Goal: Task Accomplishment & Management: Manage account settings

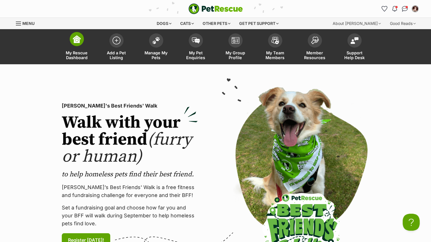
click at [74, 42] on img at bounding box center [77, 39] width 8 height 8
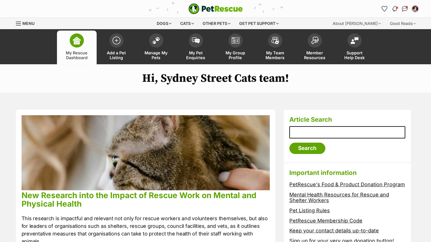
click at [396, 7] on span "Notifications" at bounding box center [396, 7] width 3 height 3
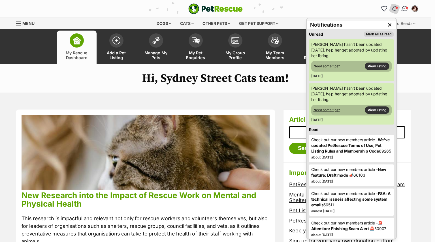
click at [406, 5] on link "Conversations" at bounding box center [405, 9] width 12 height 12
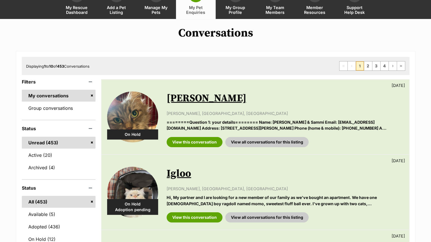
scroll to position [105, 0]
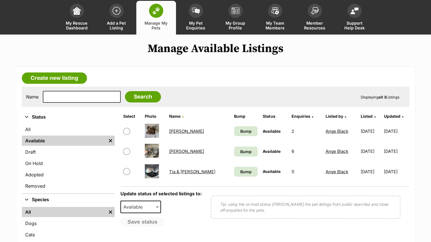
click at [126, 129] on input "checkbox" at bounding box center [126, 131] width 7 height 7
checkbox input "true"
click at [234, 126] on link "Bump" at bounding box center [246, 131] width 24 height 10
click at [240, 128] on span "Bump" at bounding box center [245, 131] width 11 height 6
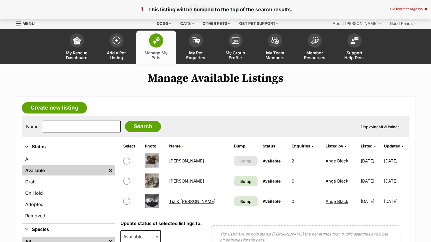
click at [128, 158] on input "checkbox" at bounding box center [126, 161] width 7 height 7
checkbox input "true"
click at [260, 163] on td "Available" at bounding box center [274, 161] width 28 height 20
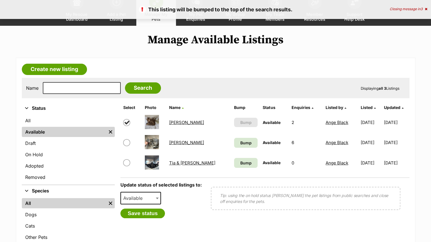
scroll to position [44, 0]
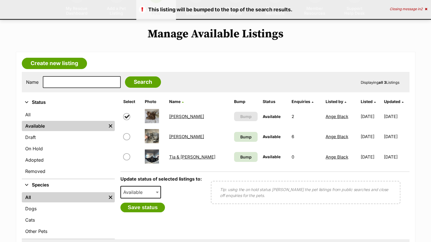
click at [158, 189] on span at bounding box center [158, 192] width 6 height 12
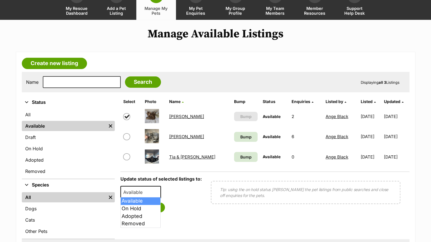
select select "on_hold"
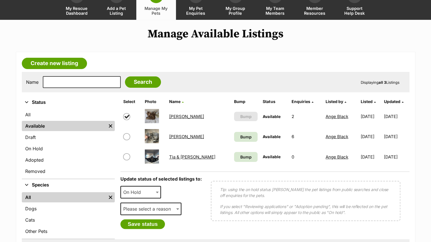
click at [157, 213] on span "Please select a reason" at bounding box center [150, 209] width 61 height 12
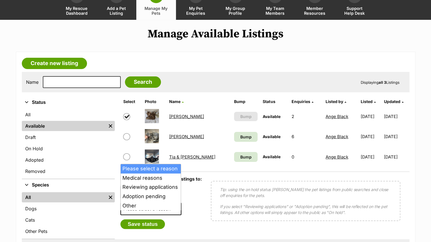
select select "adoption_pending"
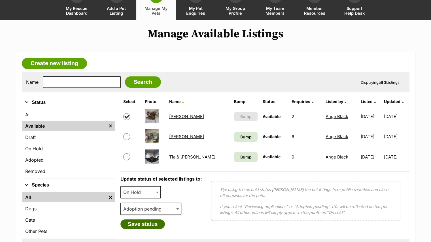
click at [153, 227] on button "Save status" at bounding box center [142, 225] width 45 height 10
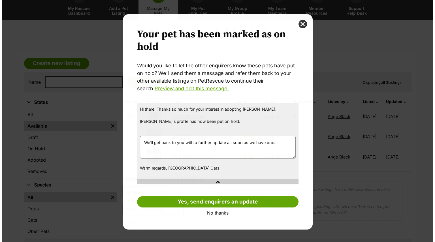
scroll to position [0, 0]
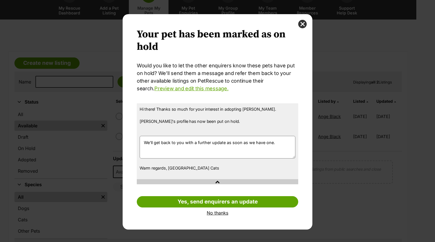
click at [220, 213] on link "No thanks" at bounding box center [217, 212] width 161 height 5
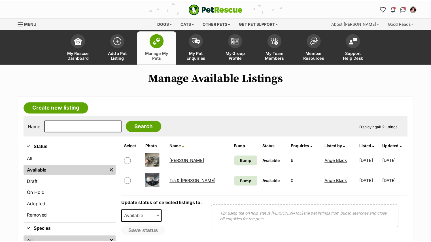
scroll to position [44, 0]
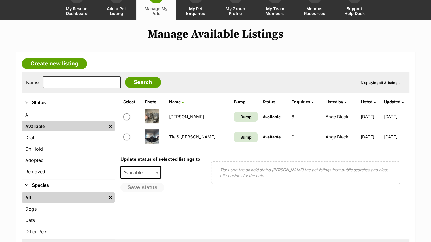
click at [123, 116] on span at bounding box center [131, 117] width 16 height 7
click at [148, 170] on span "Available" at bounding box center [134, 173] width 27 height 8
select select "rehomed"
click at [190, 199] on form "Select Photo Name Bump Status Enquiries Listed by Listed Updated [PERSON_NAME] …" at bounding box center [264, 168] width 289 height 143
click at [368, 216] on form "Select Photo Name Bump Status Enquiries Listed by Listed Updated [PERSON_NAME] …" at bounding box center [264, 168] width 289 height 143
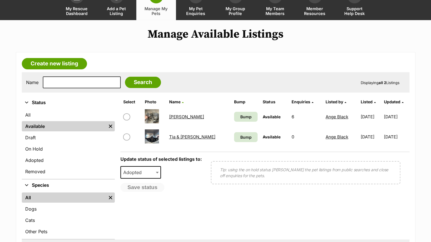
click at [126, 117] on input "checkbox" at bounding box center [126, 117] width 7 height 7
checkbox input "true"
click at [130, 184] on button "Save status" at bounding box center [142, 188] width 45 height 10
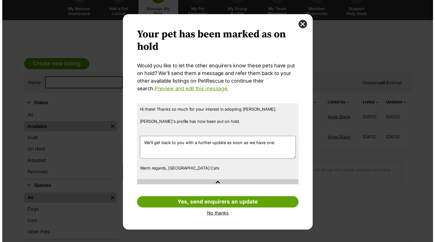
scroll to position [0, 0]
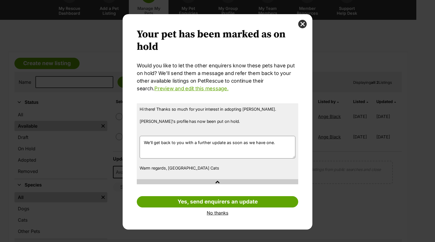
click at [228, 212] on link "No thanks" at bounding box center [217, 212] width 161 height 5
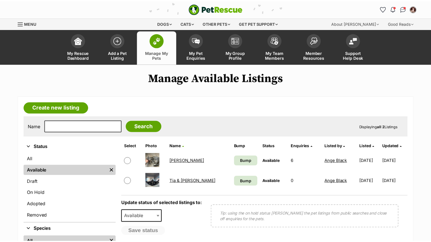
scroll to position [44, 0]
